Goal: Task Accomplishment & Management: Complete application form

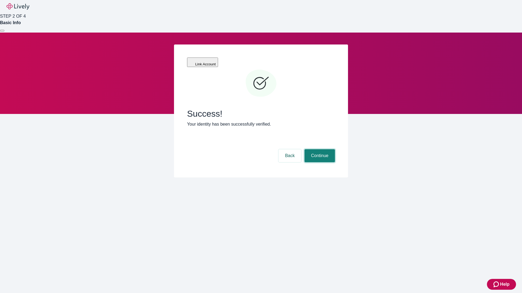
click at [319, 149] on button "Continue" at bounding box center [319, 155] width 30 height 13
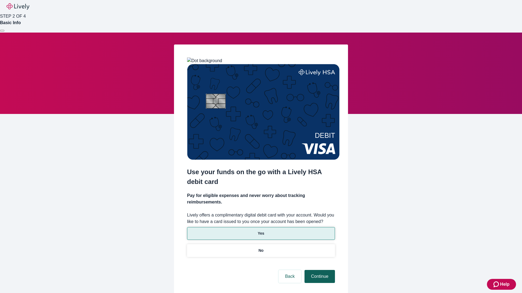
click at [260, 231] on p "Yes" at bounding box center [261, 234] width 7 height 6
click at [319, 270] on button "Continue" at bounding box center [319, 276] width 30 height 13
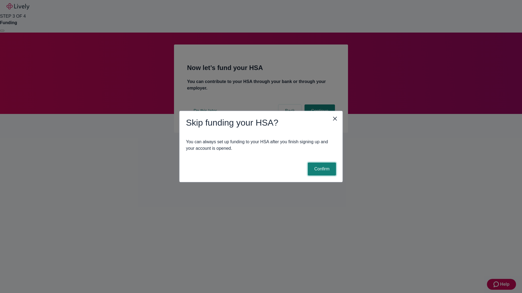
click at [321, 169] on button "Confirm" at bounding box center [321, 169] width 28 height 13
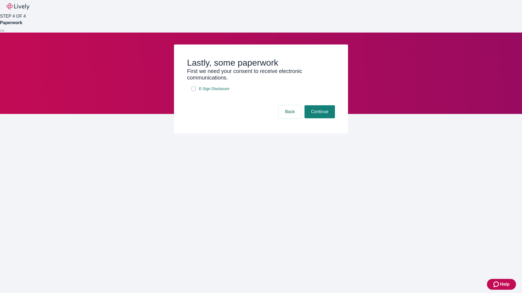
click at [193, 91] on input "E-Sign Disclosure" at bounding box center [193, 89] width 4 height 4
checkbox input "true"
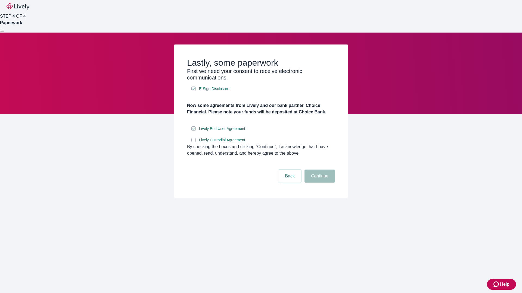
click at [193, 142] on input "Lively Custodial Agreement" at bounding box center [193, 140] width 4 height 4
checkbox input "true"
click at [319, 183] on button "Continue" at bounding box center [319, 176] width 30 height 13
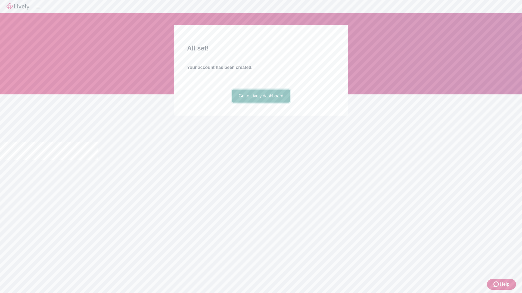
click at [260, 103] on link "Go to Lively dashboard" at bounding box center [261, 96] width 58 height 13
